Goal: Task Accomplishment & Management: Manage account settings

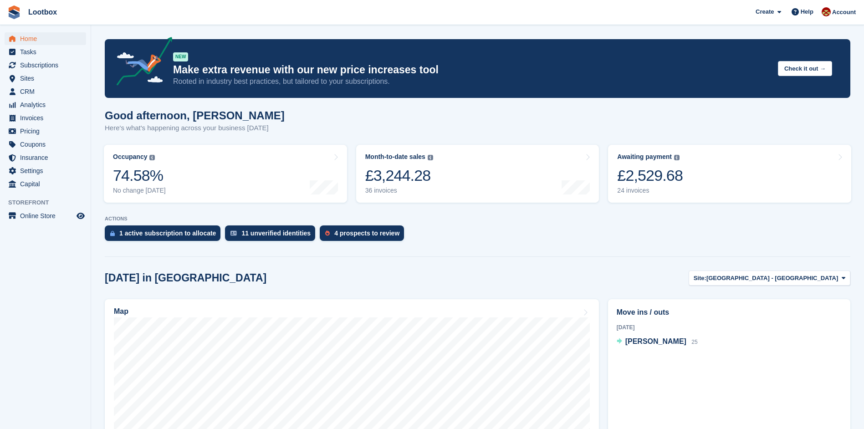
click at [37, 71] on ul "Subscriptions Subscriptions" at bounding box center [45, 65] width 91 height 13
click at [37, 66] on span "Subscriptions" at bounding box center [47, 65] width 55 height 13
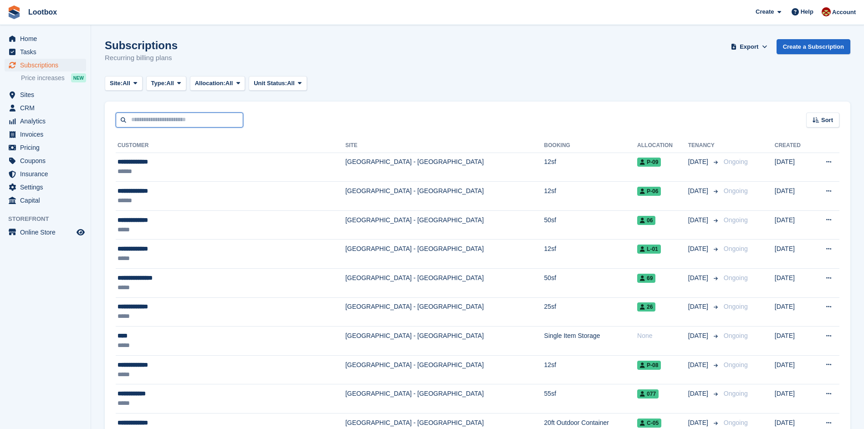
click at [185, 121] on input "text" at bounding box center [179, 119] width 127 height 15
type input "******"
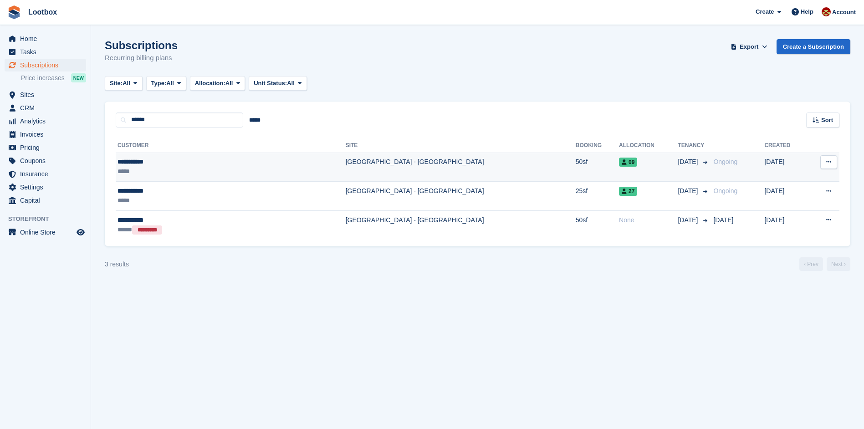
click at [784, 165] on td "29 May" at bounding box center [785, 167] width 43 height 29
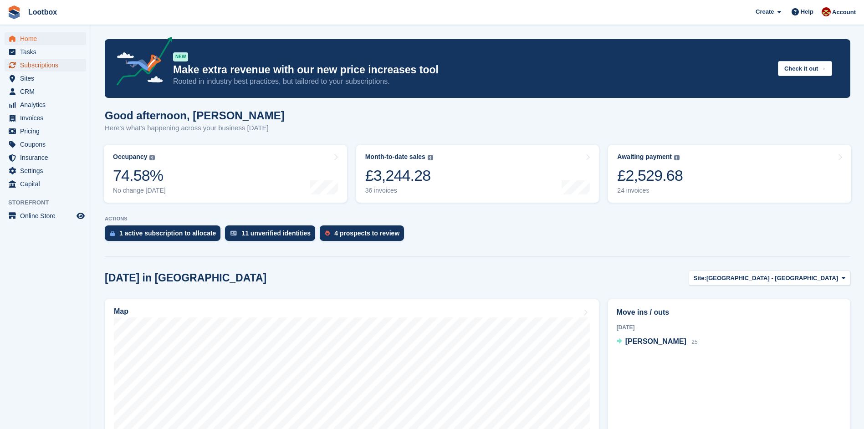
click at [40, 63] on span "Subscriptions" at bounding box center [47, 65] width 55 height 13
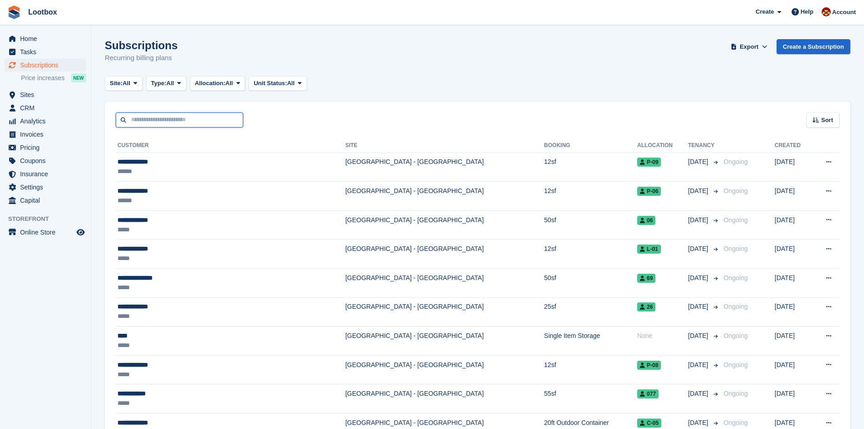
click at [151, 122] on input "text" at bounding box center [179, 119] width 127 height 15
type input "******"
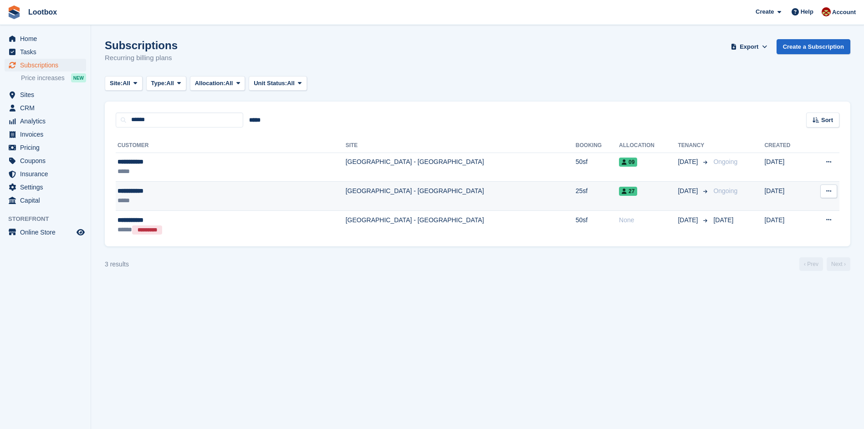
click at [348, 197] on td "[GEOGRAPHIC_DATA] - [GEOGRAPHIC_DATA]" at bounding box center [461, 196] width 230 height 29
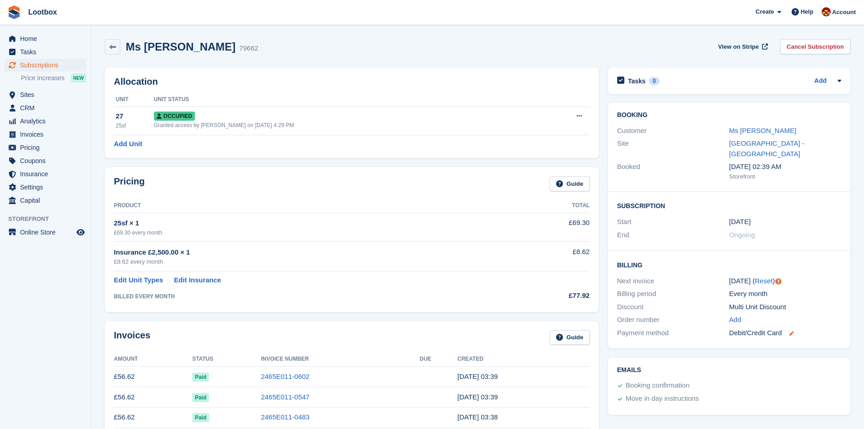
click at [793, 331] on icon at bounding box center [791, 333] width 5 height 5
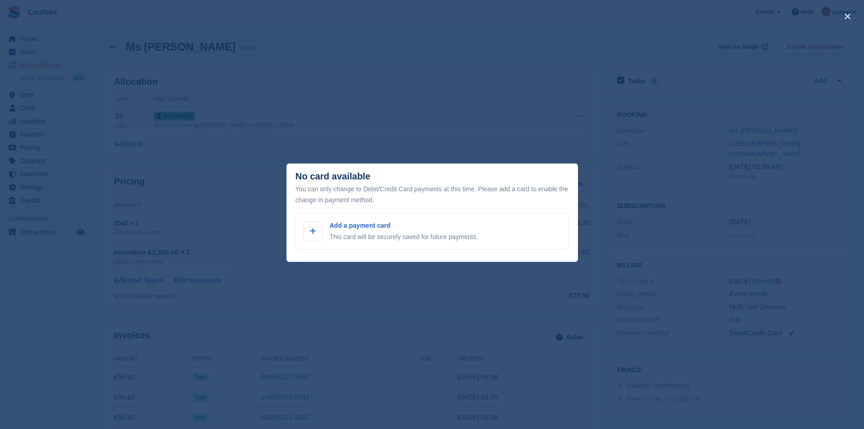
click at [624, 165] on div "close" at bounding box center [432, 214] width 864 height 429
